Goal: Transaction & Acquisition: Purchase product/service

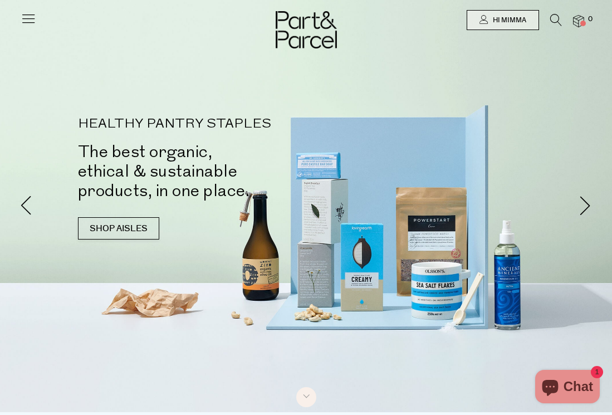
click at [36, 118] on div "HEALTHY PANTRY STAPLES The best organic, ethical & sustainable products, in one…" at bounding box center [306, 184] width 540 height 133
click at [108, 217] on link "SHOP AISLES" at bounding box center [118, 228] width 81 height 22
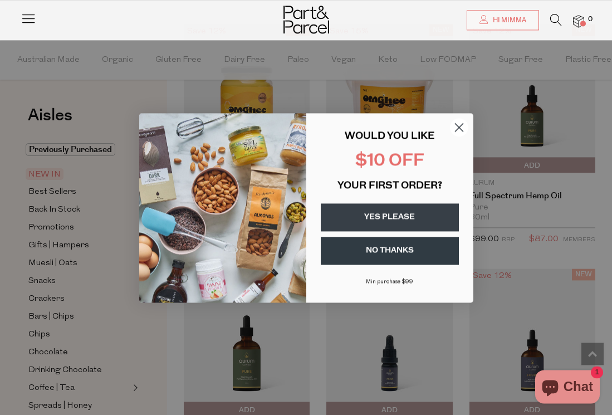
scroll to position [973, 0]
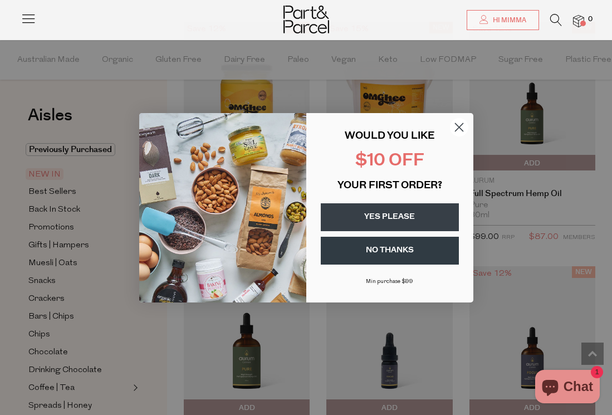
click at [466, 133] on circle "Close dialog" at bounding box center [459, 127] width 18 height 18
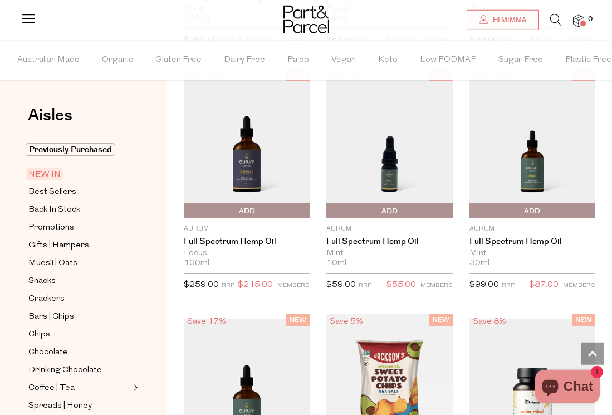
scroll to position [1415, 0]
click at [248, 197] on img at bounding box center [247, 143] width 126 height 149
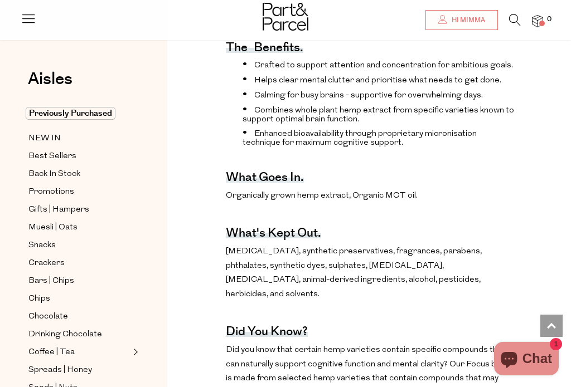
scroll to position [474, 0]
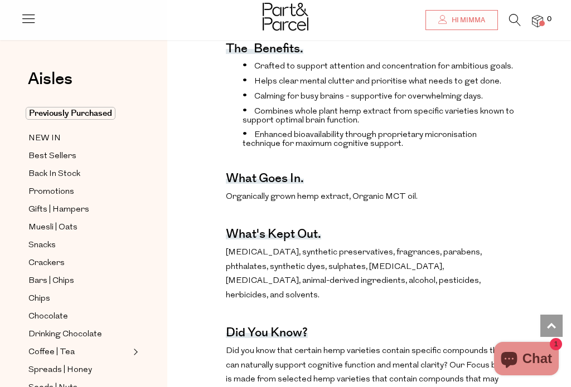
click at [47, 140] on span "NEW IN" at bounding box center [44, 138] width 32 height 13
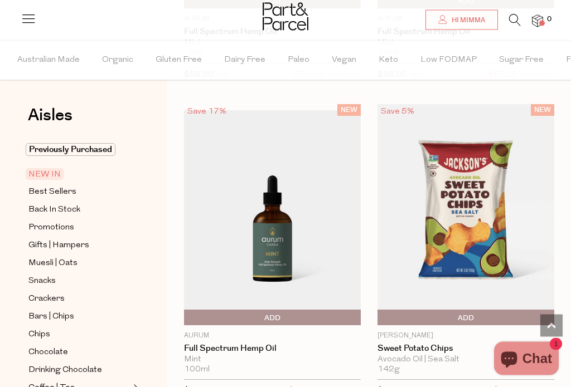
scroll to position [1867, 0]
click at [456, 235] on img at bounding box center [465, 214] width 177 height 221
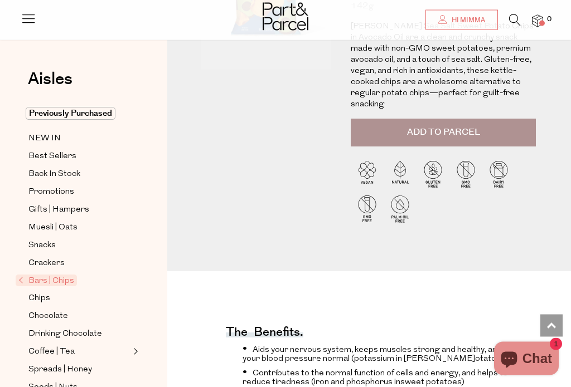
scroll to position [156, 0]
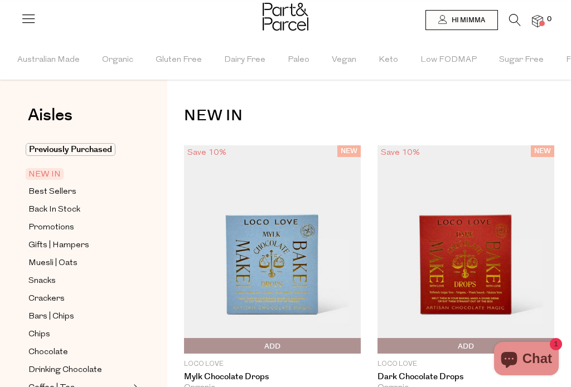
click at [48, 198] on span "Best Sellers" at bounding box center [52, 192] width 48 height 13
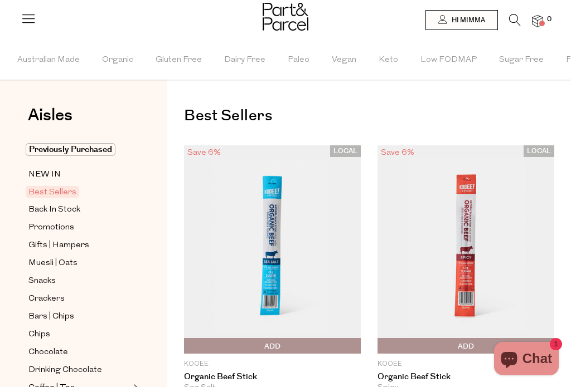
click at [339, 60] on span "Vegan" at bounding box center [344, 60] width 25 height 39
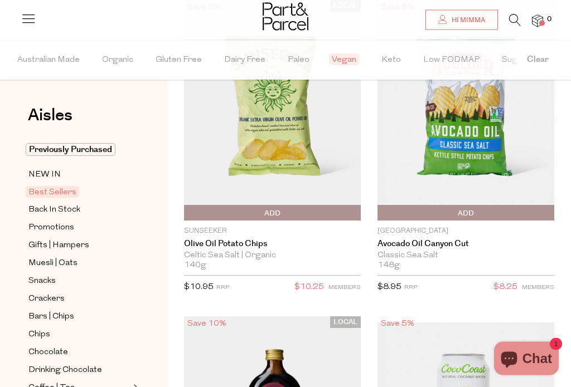
scroll to position [146, 0]
click at [225, 248] on link "Olive Oil Potato Chips" at bounding box center [272, 243] width 177 height 10
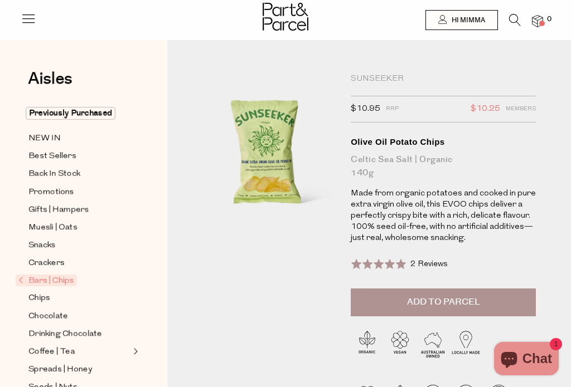
click at [440, 299] on span "Add to Parcel" at bounding box center [443, 302] width 73 height 13
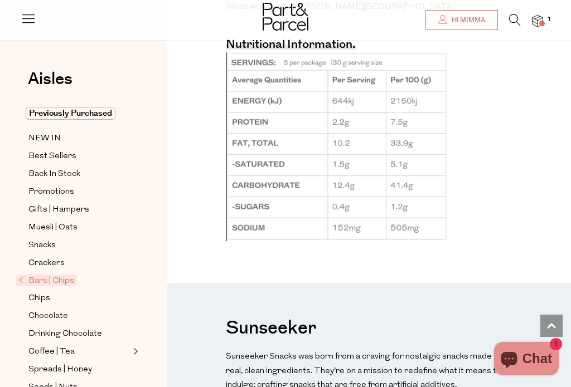
scroll to position [951, 0]
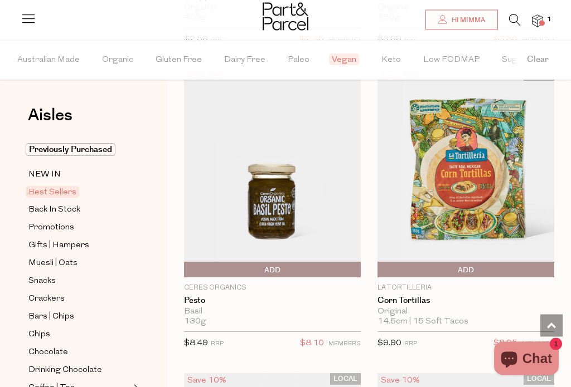
scroll to position [1930, 0]
click at [274, 199] on img at bounding box center [272, 173] width 177 height 208
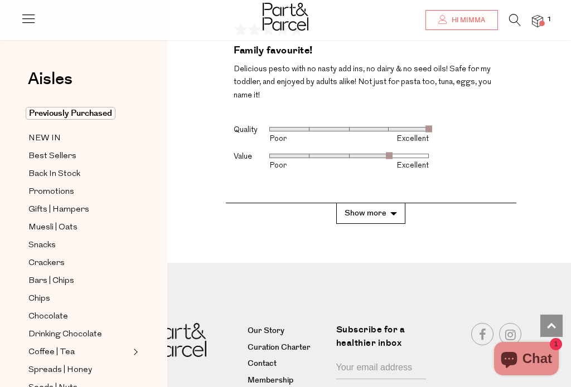
scroll to position [2947, 0]
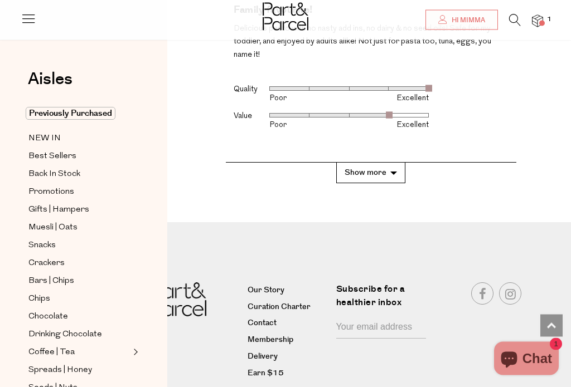
click at [384, 163] on button "Show more" at bounding box center [370, 173] width 69 height 21
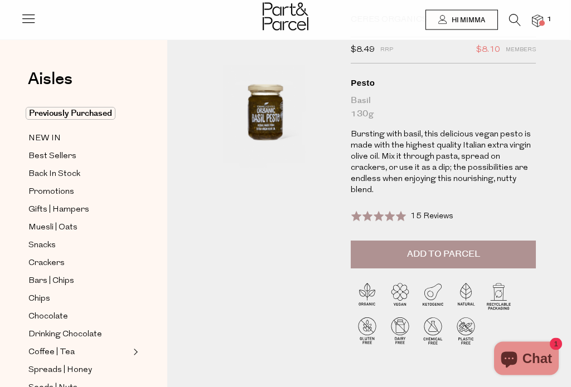
scroll to position [0, 0]
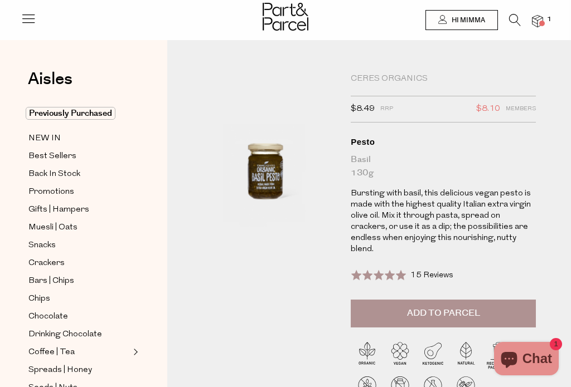
click at [437, 307] on span "Add to Parcel" at bounding box center [443, 313] width 73 height 13
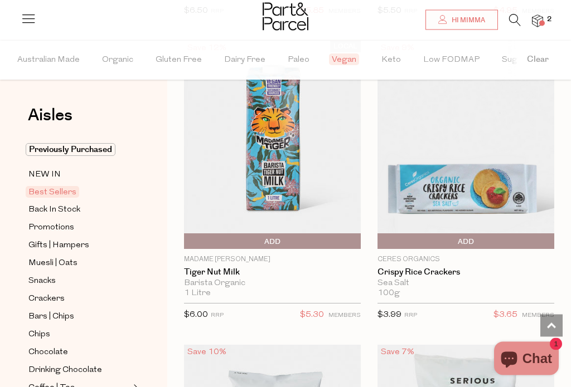
scroll to position [2562, 0]
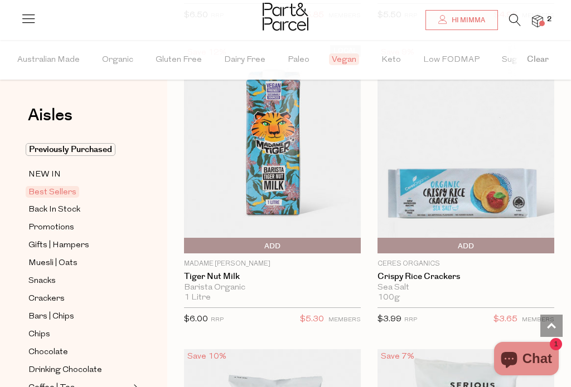
click at [187, 238] on span "Add To Parcel" at bounding box center [187, 246] width 0 height 17
click at [528, 188] on img at bounding box center [465, 149] width 177 height 208
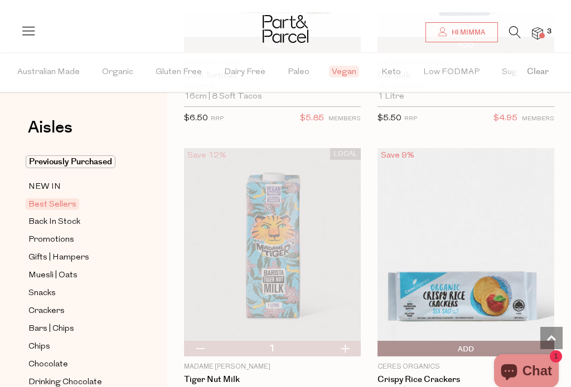
scroll to position [2458, 0]
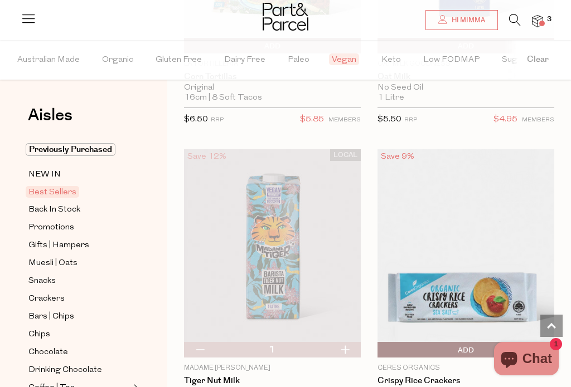
click at [347, 344] on button "button" at bounding box center [345, 350] width 32 height 16
type input "2"
click at [347, 337] on img at bounding box center [272, 253] width 177 height 208
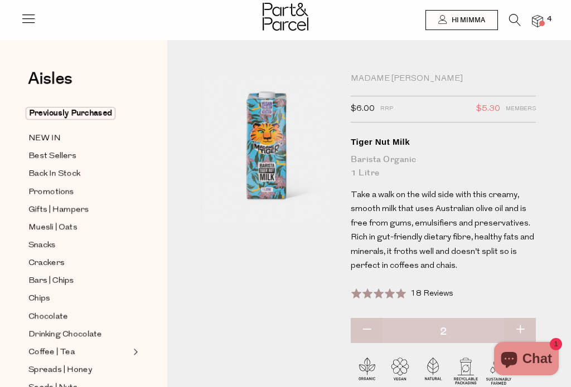
click at [517, 324] on button "button" at bounding box center [520, 330] width 32 height 25
type input "3"
click at [524, 323] on button "button" at bounding box center [520, 330] width 32 height 25
type input "4"
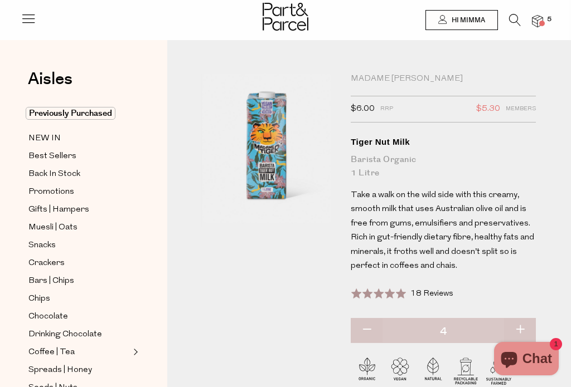
type input "4"
click at [523, 324] on button "button" at bounding box center [520, 330] width 32 height 25
type input "5"
click at [525, 320] on button "button" at bounding box center [520, 330] width 32 height 25
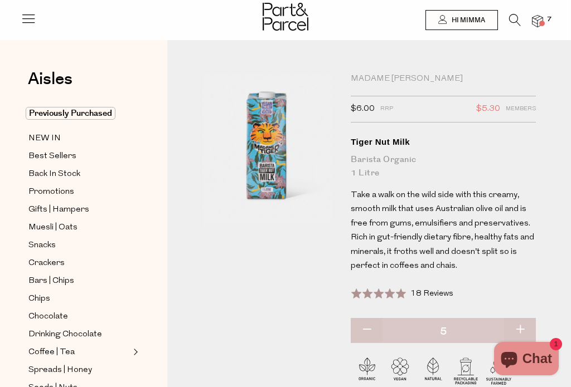
type input "6"
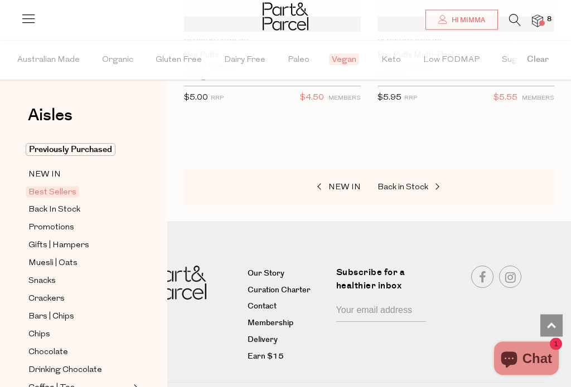
scroll to position [3392, 0]
click at [424, 184] on span "Back in Stock" at bounding box center [402, 188] width 51 height 8
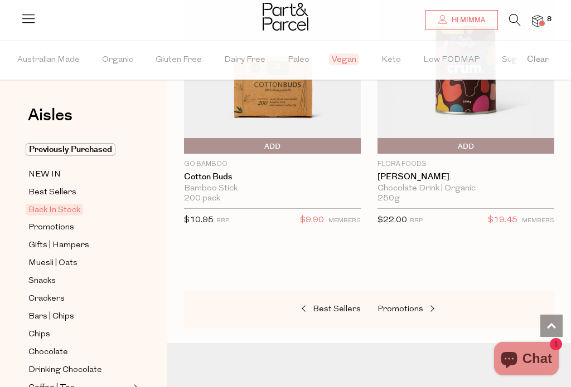
scroll to position [1250, 0]
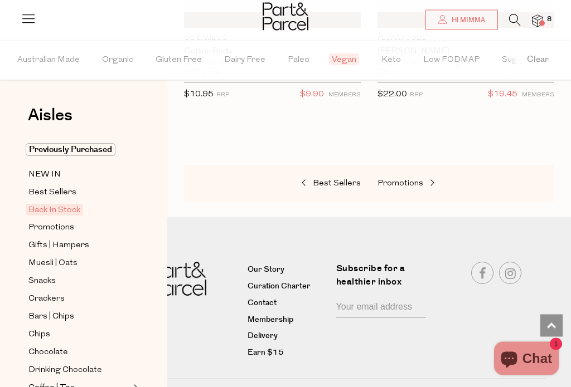
click at [403, 188] on link "Promotions" at bounding box center [432, 184] width 111 height 14
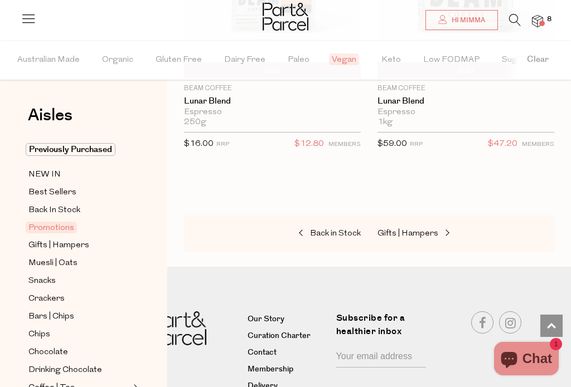
scroll to position [2722, 0]
click at [444, 231] on span at bounding box center [446, 234] width 16 height 8
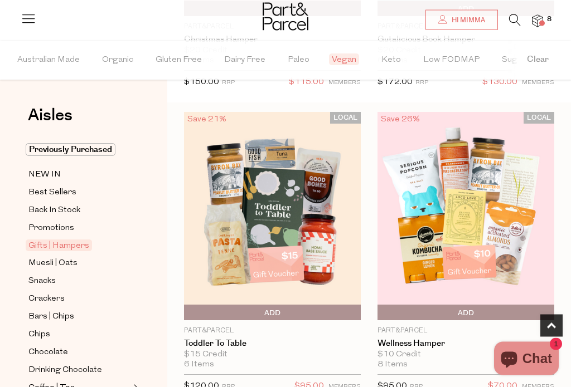
scroll to position [338, 0]
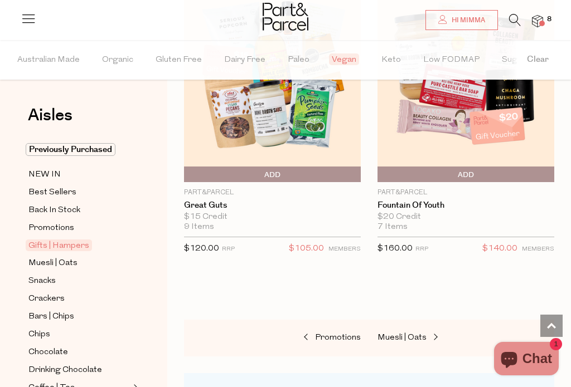
click at [53, 172] on span "NEW IN" at bounding box center [44, 174] width 32 height 13
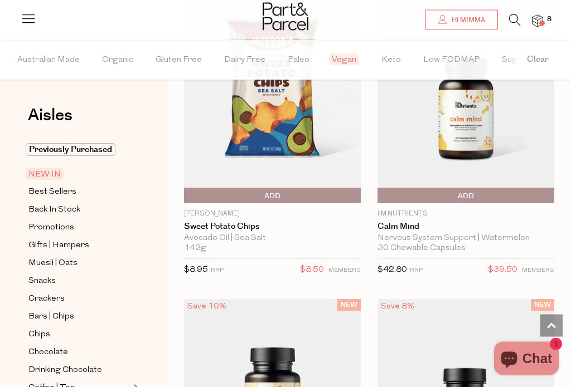
scroll to position [1684, 0]
click at [187, 194] on span "Add To Parcel" at bounding box center [187, 196] width 0 height 17
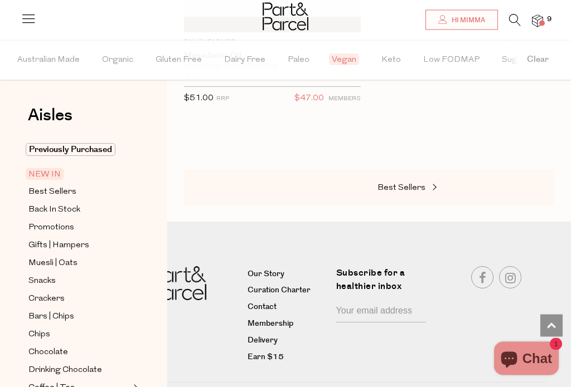
scroll to position [2760, 0]
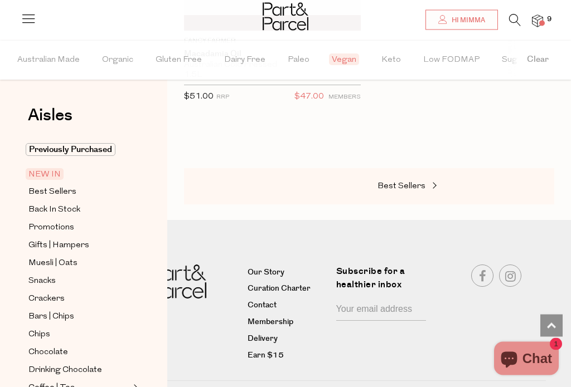
click at [63, 209] on span "Back In Stock" at bounding box center [54, 209] width 52 height 13
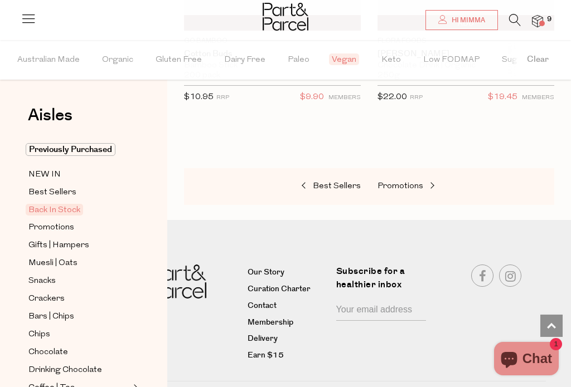
scroll to position [1250, 0]
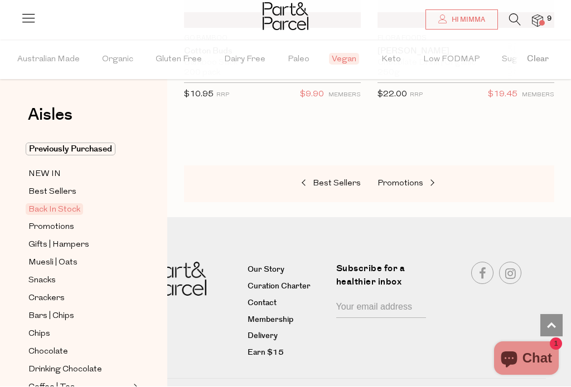
click at [64, 249] on span "Gifts | Hampers" at bounding box center [58, 245] width 61 height 13
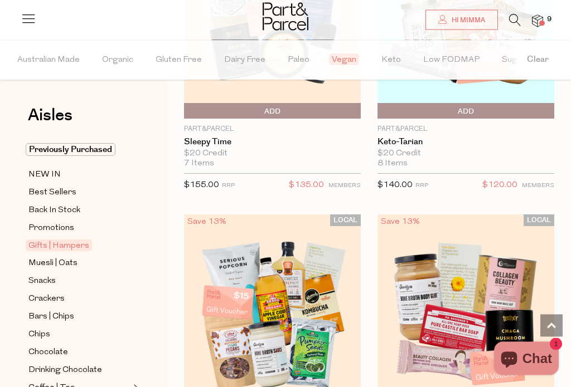
scroll to position [853, 0]
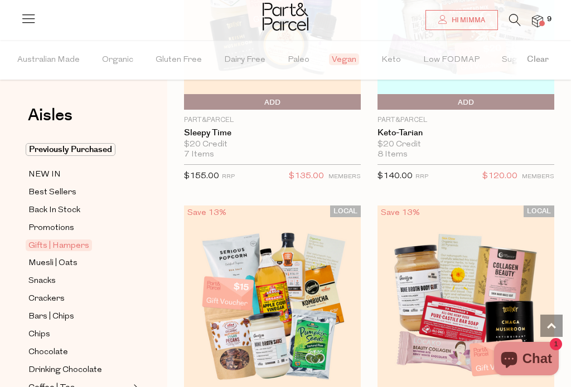
click at [60, 260] on span "Muesli | Oats" at bounding box center [52, 263] width 49 height 13
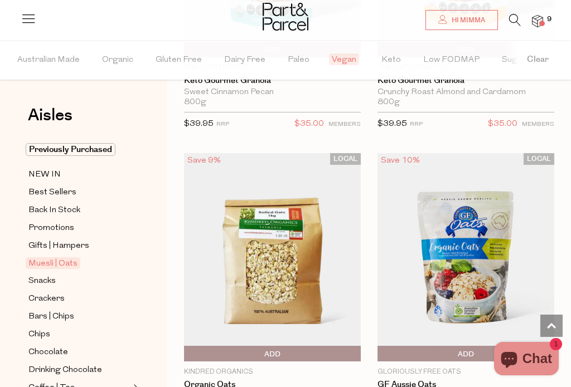
scroll to position [5170, 0]
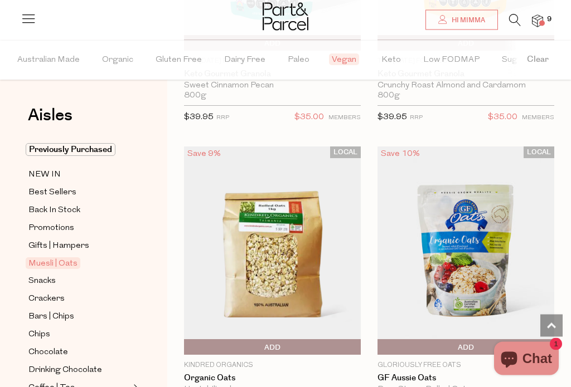
click at [187, 340] on span "Add To Parcel" at bounding box center [187, 348] width 0 height 17
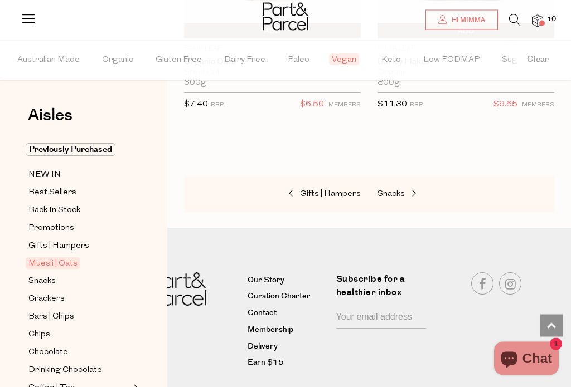
scroll to position [7009, 0]
click at [407, 191] on span at bounding box center [413, 195] width 16 height 8
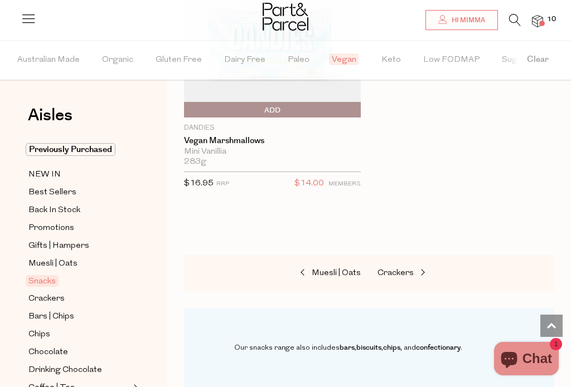
scroll to position [6304, 0]
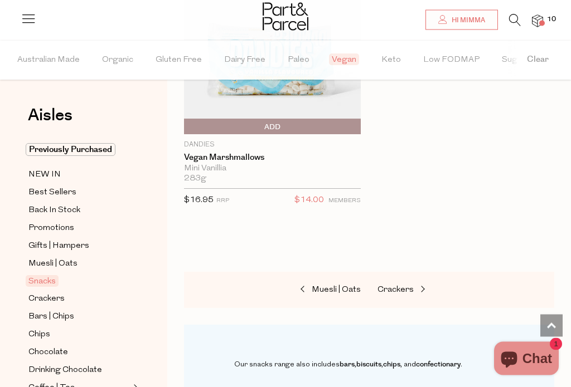
click at [404, 286] on span "Crackers" at bounding box center [395, 290] width 36 height 8
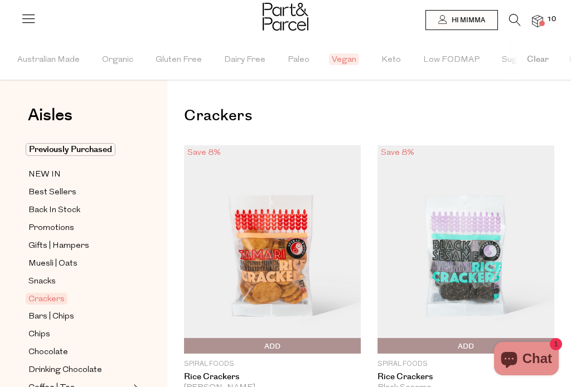
click at [540, 57] on button "Clear" at bounding box center [537, 60] width 66 height 40
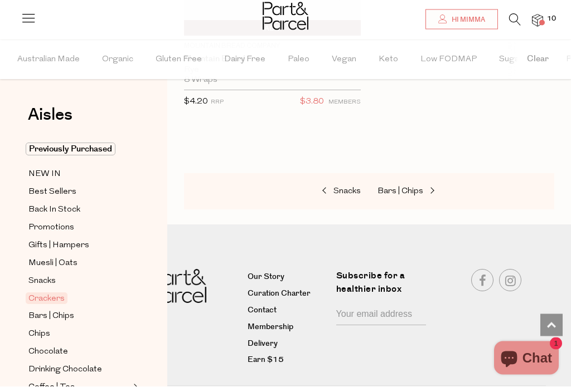
scroll to position [5794, 0]
click at [503, 226] on nav "Our Story Curation Charter Contact Membership Delivery Earn $15 Subscribe for a…" at bounding box center [285, 321] width 571 height 191
click at [404, 188] on span "Bars | Chips" at bounding box center [400, 192] width 46 height 8
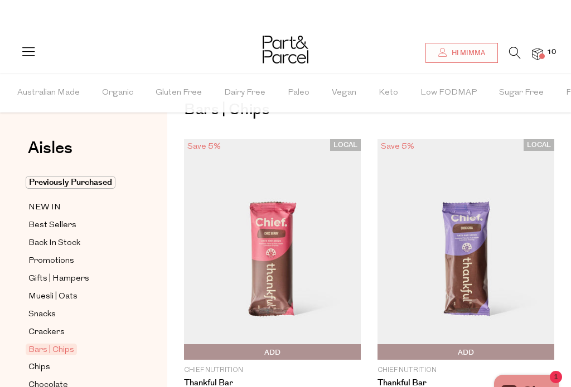
scroll to position [10, 0]
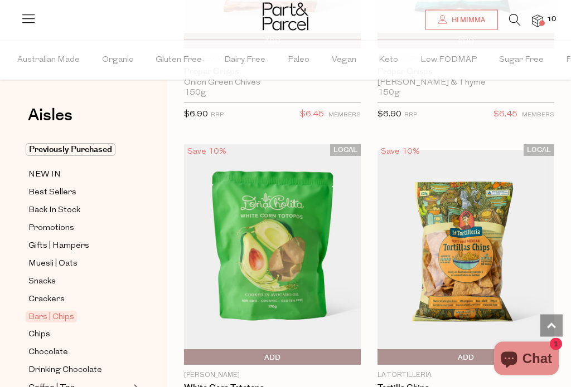
scroll to position [10127, 0]
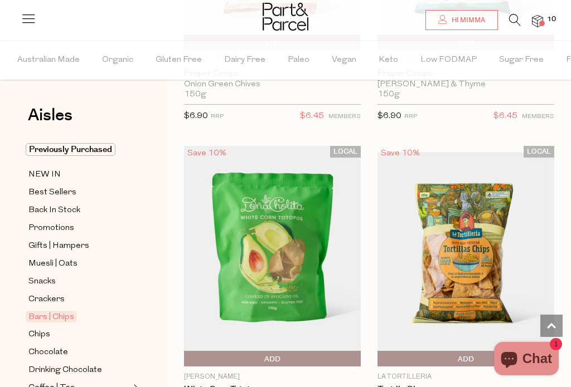
click at [284, 351] on span "Add To Parcel" at bounding box center [272, 359] width 171 height 17
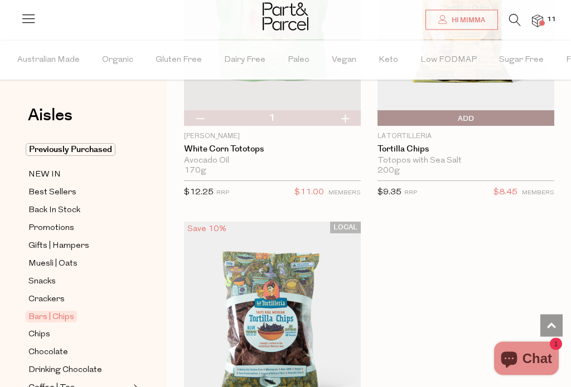
scroll to position [10369, 0]
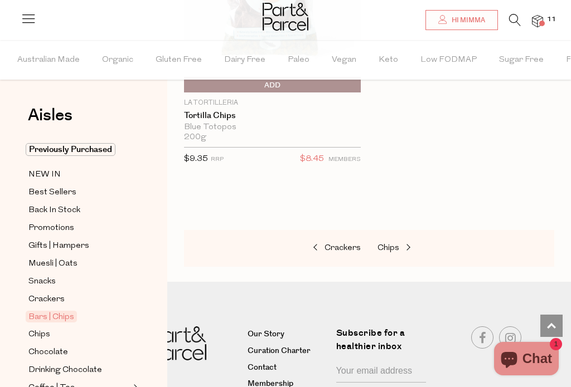
click at [393, 244] on span "Chips" at bounding box center [388, 248] width 22 height 8
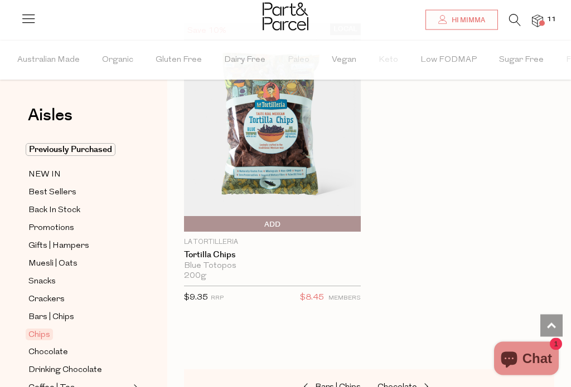
scroll to position [2606, 0]
click at [406, 383] on span "Chocolate" at bounding box center [397, 387] width 40 height 8
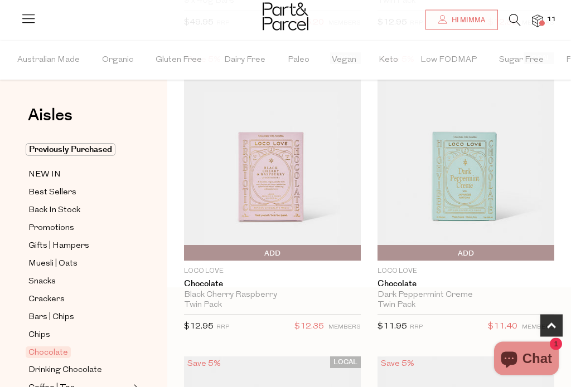
scroll to position [397, 0]
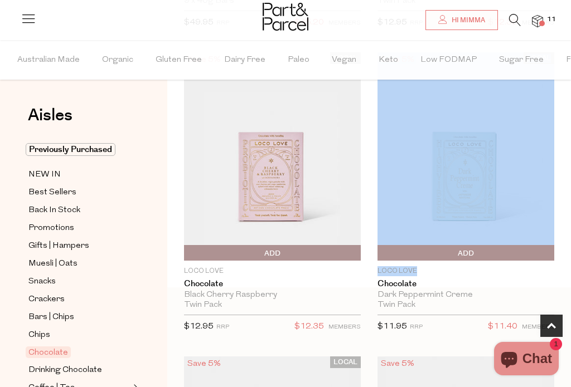
click at [520, 273] on p "Loco Love" at bounding box center [465, 271] width 177 height 10
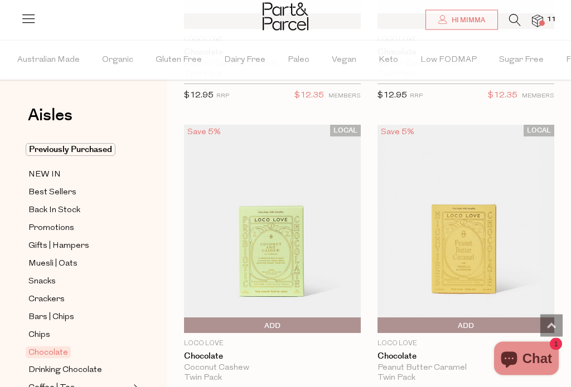
scroll to position [1238, 0]
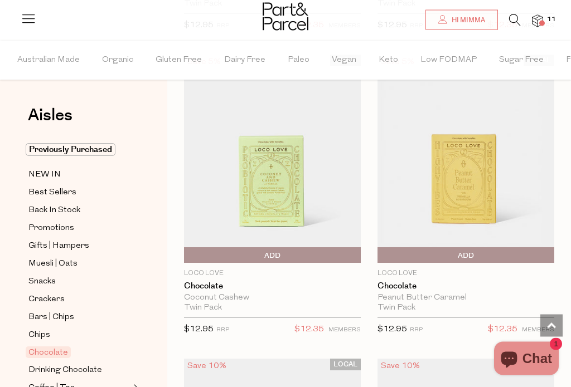
click at [380, 252] on span "Add To Parcel" at bounding box center [380, 256] width 0 height 17
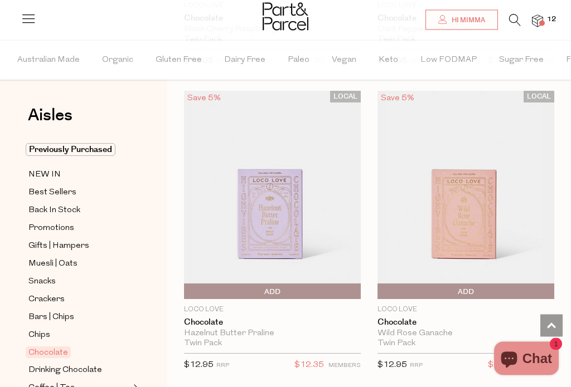
scroll to position [664, 0]
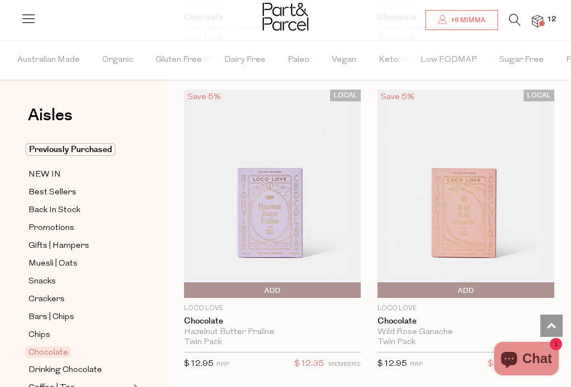
click at [380, 285] on span "Add To Parcel" at bounding box center [380, 291] width 0 height 17
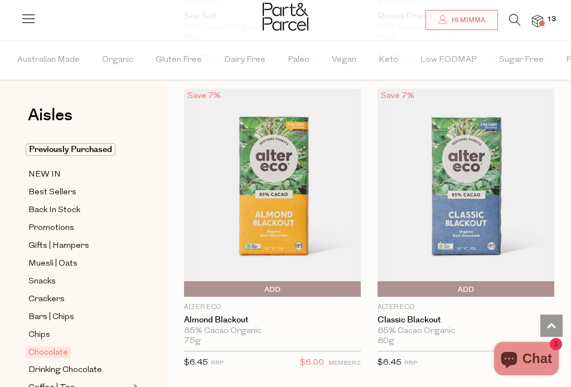
scroll to position [3416, 0]
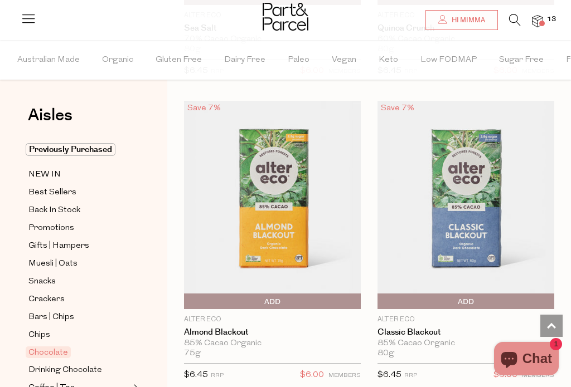
click at [302, 196] on img at bounding box center [272, 205] width 177 height 208
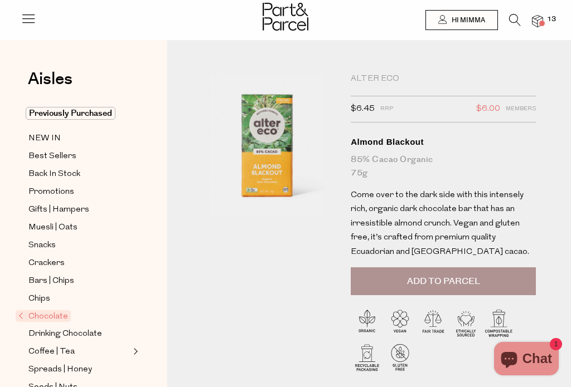
click at [449, 270] on button "Add to Parcel" at bounding box center [442, 281] width 185 height 28
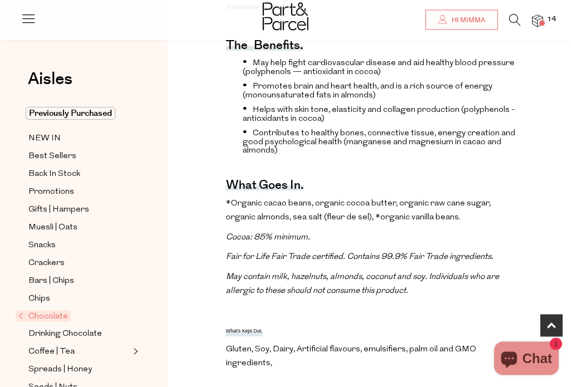
scroll to position [477, 0]
click at [452, 261] on p "Fair for Life Fair Trade certified. Contains 99.9% Fair Trade ingredients." at bounding box center [371, 257] width 290 height 14
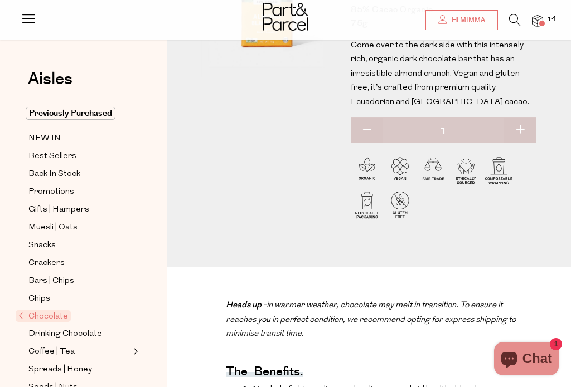
scroll to position [0, 0]
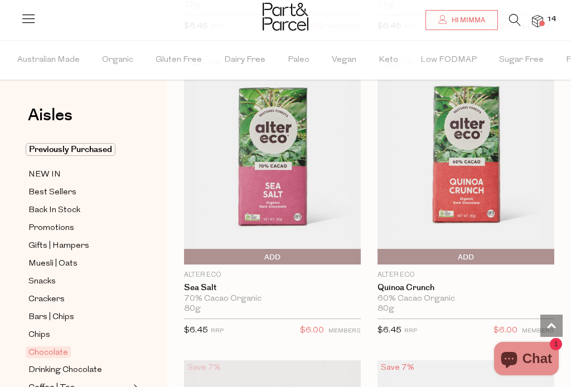
scroll to position [3156, 0]
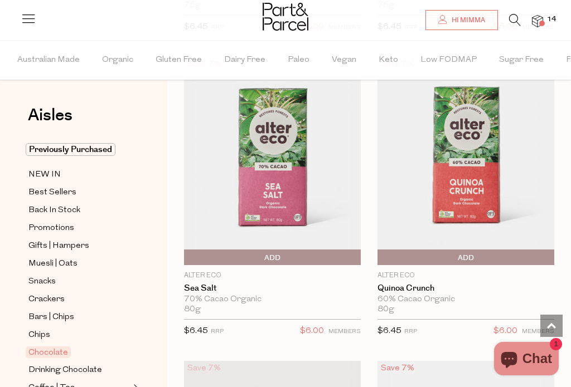
click at [187, 250] on span "Add To Parcel" at bounding box center [187, 258] width 0 height 17
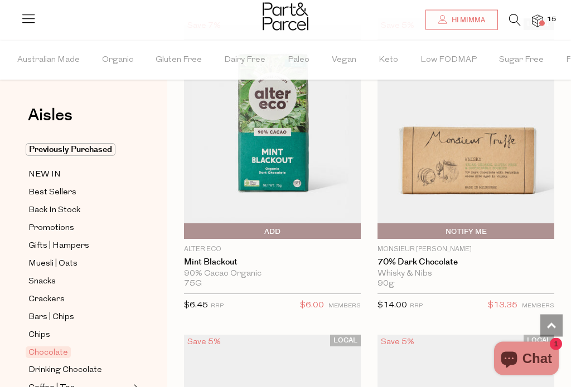
scroll to position [3803, 0]
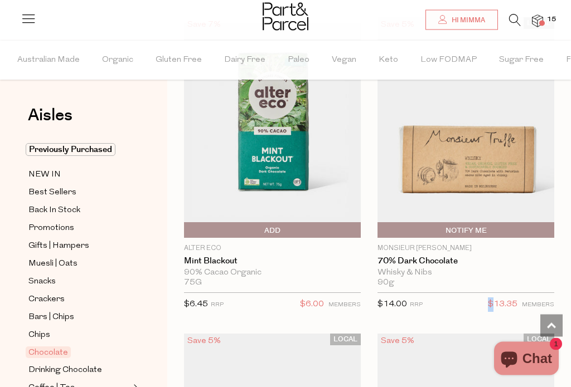
click at [519, 309] on p "$13.35 MEMBERS" at bounding box center [521, 308] width 66 height 20
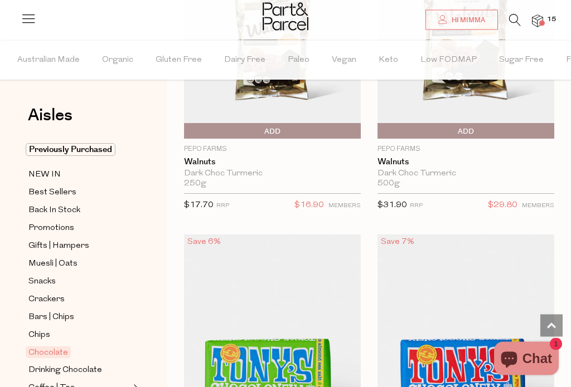
scroll to position [5717, 0]
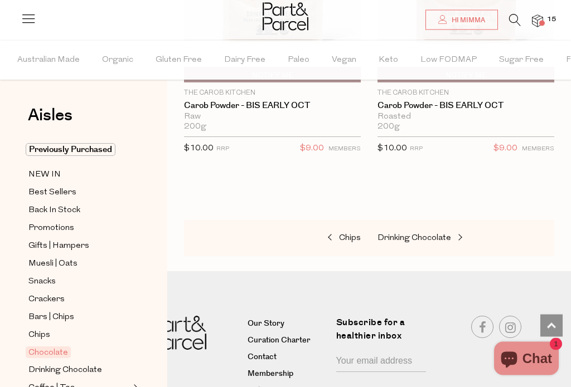
scroll to position [8893, 0]
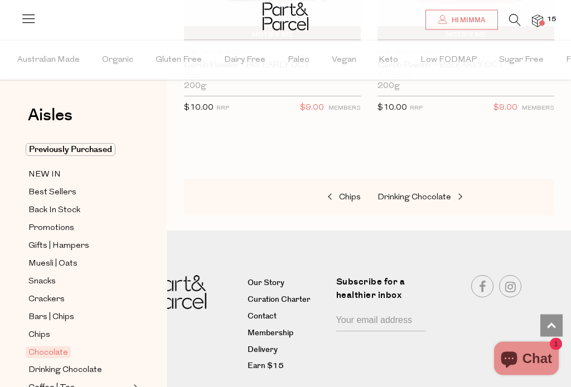
click at [451, 194] on span at bounding box center [459, 198] width 16 height 8
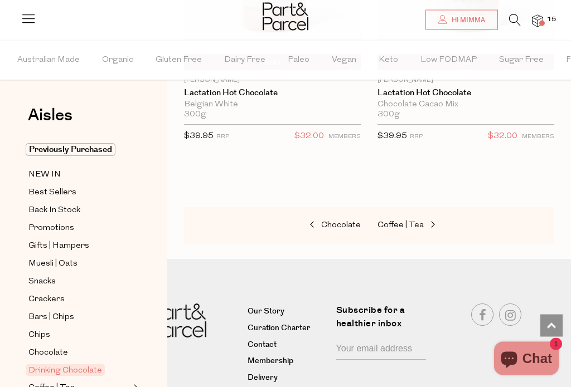
scroll to position [2794, 0]
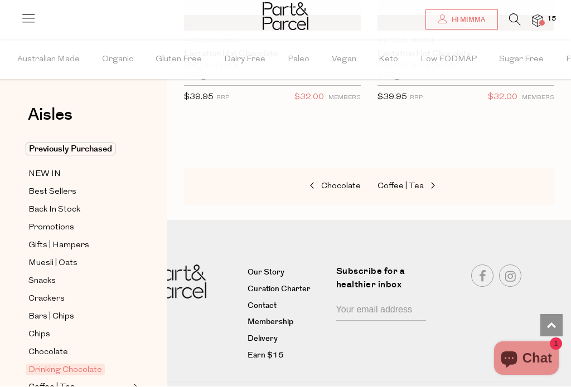
click at [412, 180] on link "Coffee | Tea" at bounding box center [432, 187] width 111 height 14
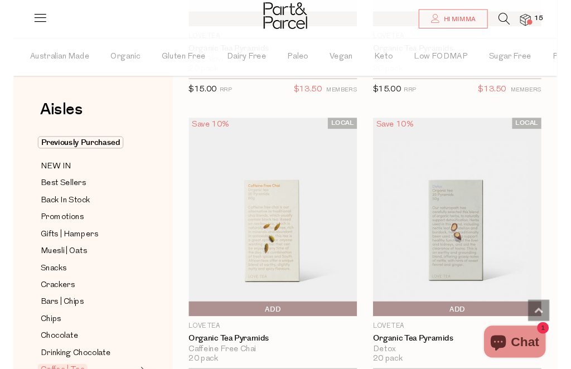
scroll to position [2152, 0]
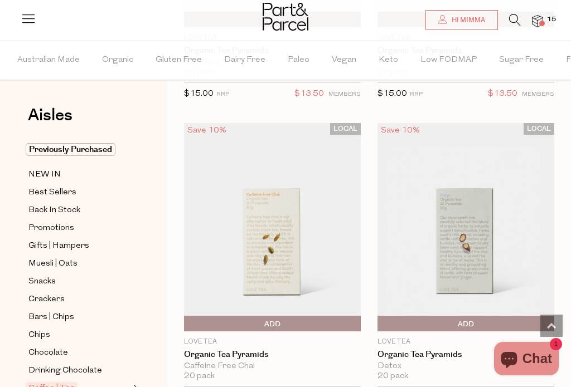
click at [476, 300] on img at bounding box center [465, 227] width 177 height 208
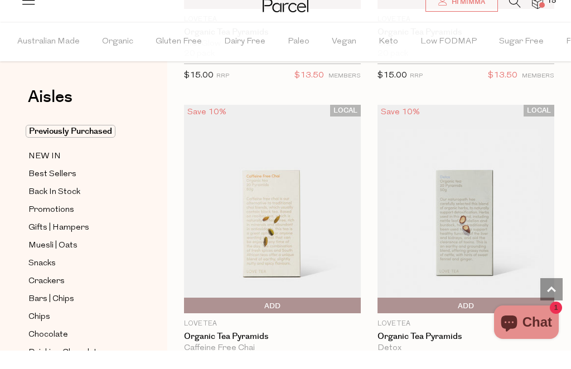
scroll to position [2170, 0]
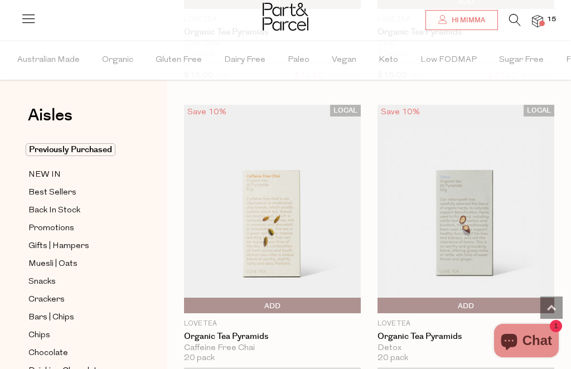
click at [527, 206] on img at bounding box center [465, 209] width 177 height 208
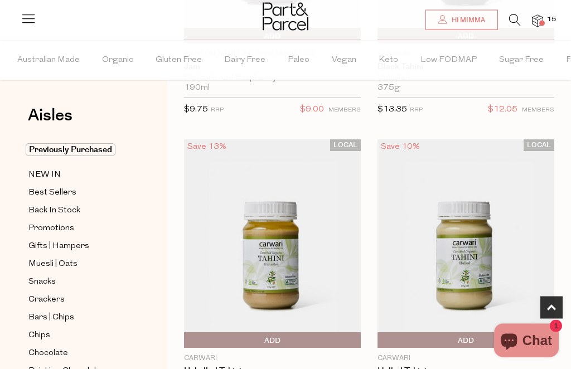
scroll to position [615, 0]
click at [488, 262] on img at bounding box center [465, 243] width 177 height 208
click at [490, 222] on img at bounding box center [465, 243] width 177 height 208
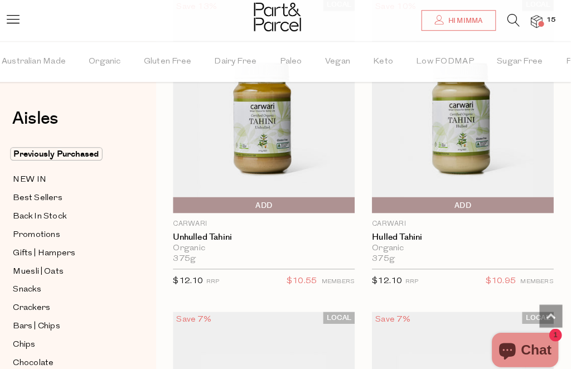
scroll to position [756, 0]
click at [464, 286] on div "LOCAL Save 10% 1 Add To Parcel Carwari Hulled Tahini Organic 375g Only 8 Availa…" at bounding box center [457, 150] width 193 height 304
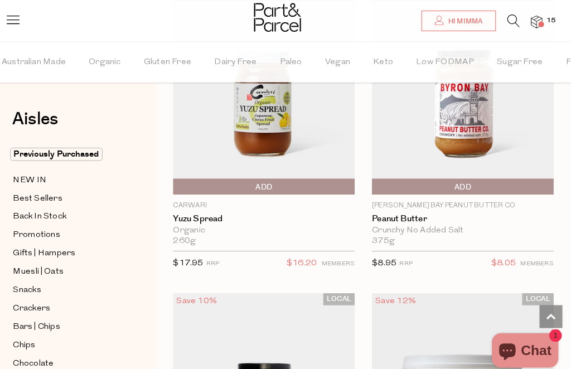
scroll to position [1382, 0]
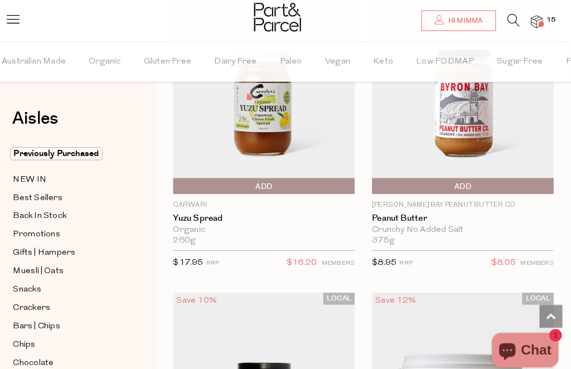
click at [478, 273] on div "LOCAL Save 10% 1 Add To Parcel Byron Bay Peanut Butter Co Peanut Butter Crunchy…" at bounding box center [457, 132] width 193 height 304
click at [479, 274] on div "LOCAL Save 10% 1 Add To Parcel Byron Bay Peanut Butter Co Peanut Butter Crunchy…" at bounding box center [457, 132] width 193 height 304
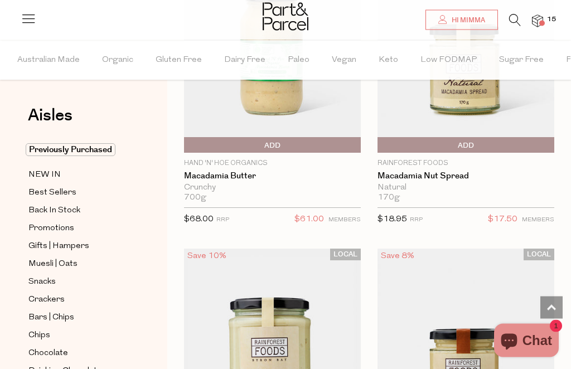
scroll to position [3243, 0]
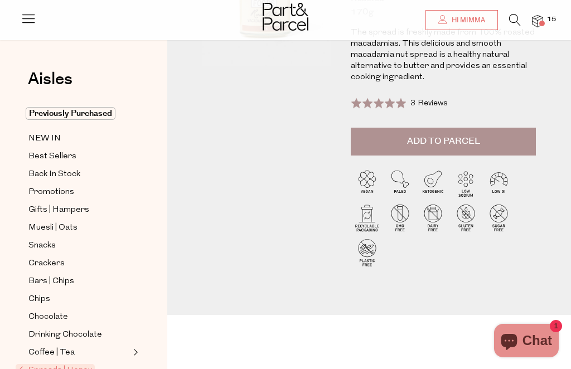
scroll to position [161, 0]
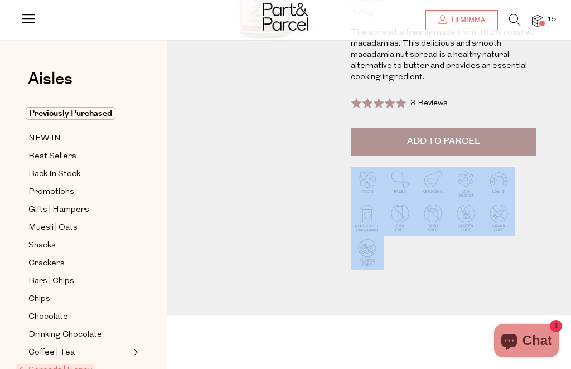
click at [494, 273] on div at bounding box center [442, 221] width 185 height 132
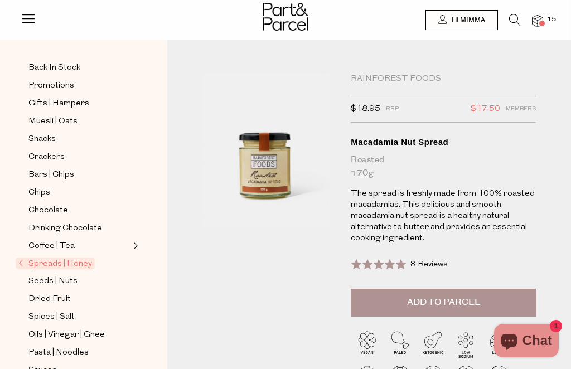
scroll to position [114, 0]
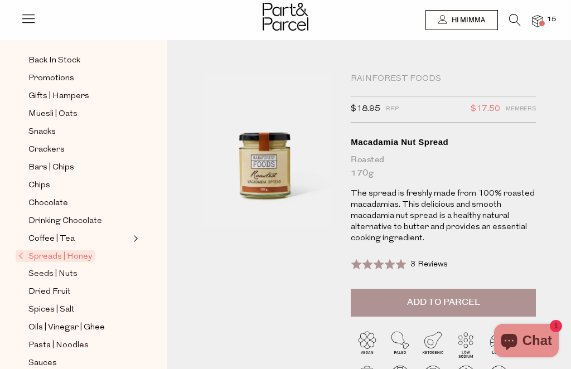
click at [73, 251] on span "Spreads | Honey" at bounding box center [55, 256] width 79 height 12
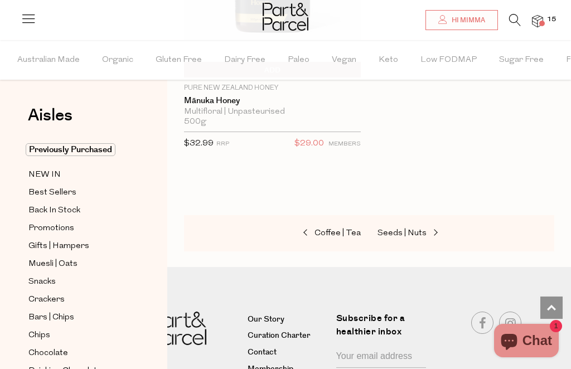
scroll to position [7046, 0]
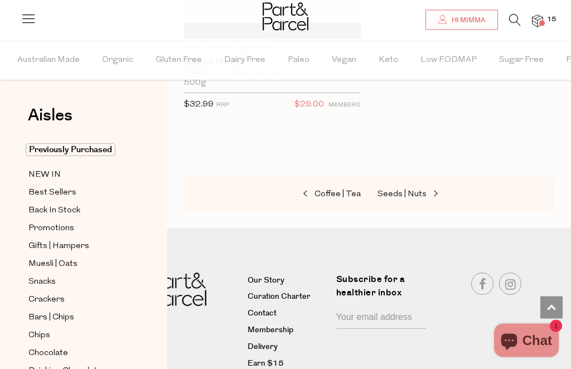
click at [416, 188] on link "Seeds | Nuts" at bounding box center [432, 195] width 111 height 14
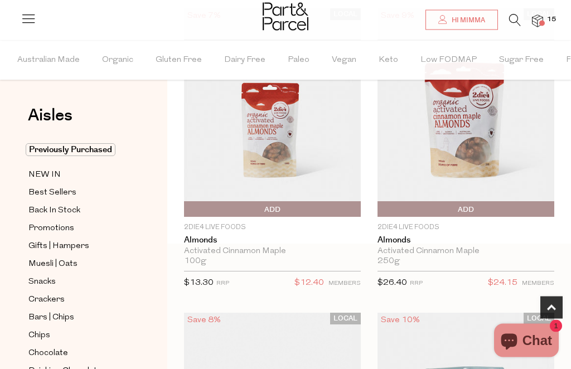
scroll to position [441, 0]
click at [540, 224] on p "2Die4 Live Foods" at bounding box center [465, 227] width 177 height 10
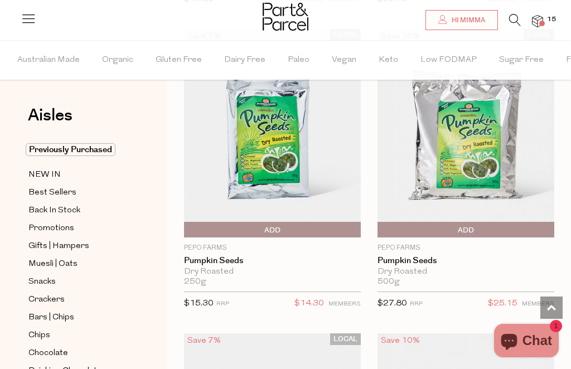
scroll to position [4282, 0]
